Goal: Navigation & Orientation: Find specific page/section

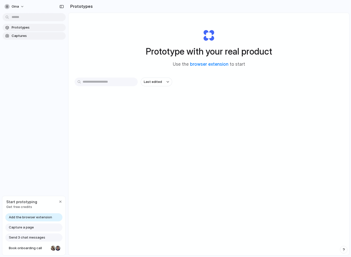
click at [23, 38] on span "Captures" at bounding box center [38, 35] width 52 height 5
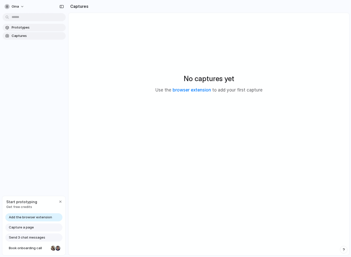
click at [30, 29] on span "Prototypes" at bounding box center [38, 27] width 52 height 5
